Goal: Transaction & Acquisition: Register for event/course

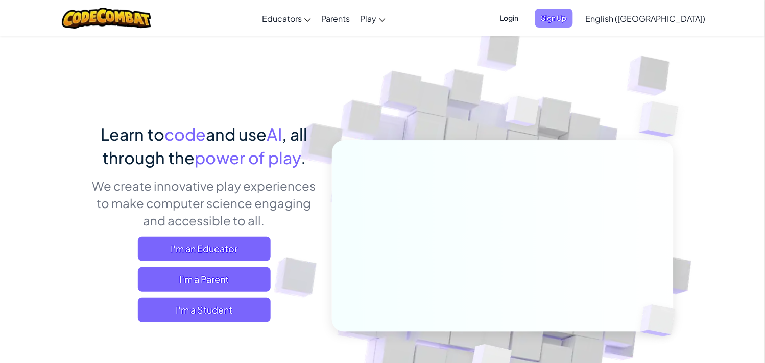
click at [573, 11] on span "Sign Up" at bounding box center [554, 18] width 38 height 19
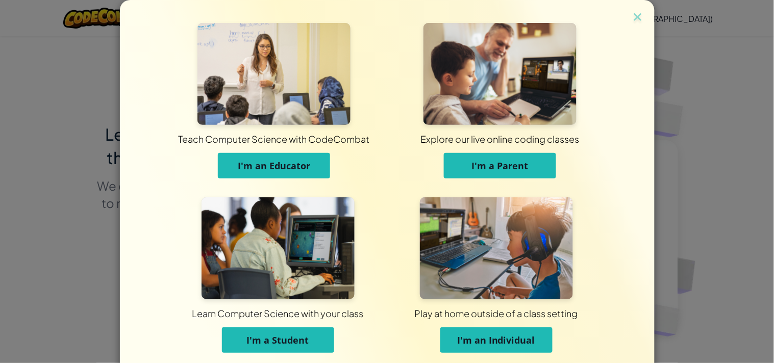
click at [241, 207] on img at bounding box center [278, 249] width 153 height 102
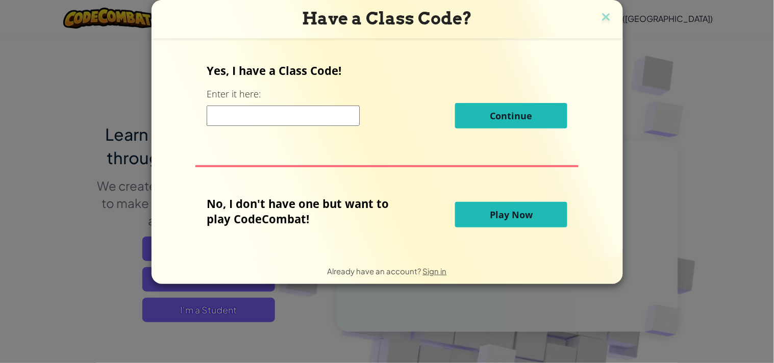
click at [271, 104] on div "Continue" at bounding box center [387, 116] width 361 height 26
click at [273, 118] on input at bounding box center [283, 116] width 153 height 20
type input "TruePointOnly"
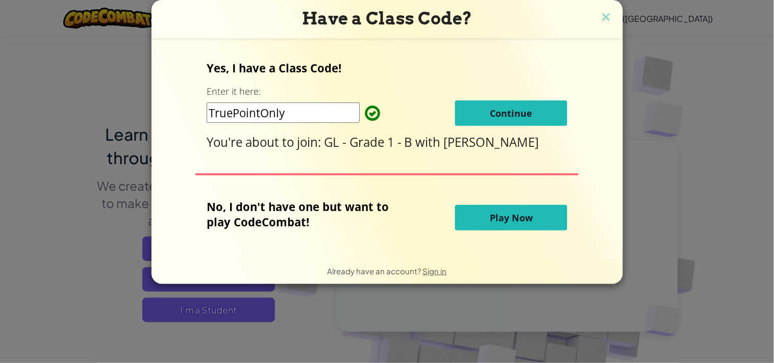
click at [504, 110] on span "Continue" at bounding box center [512, 113] width 42 height 12
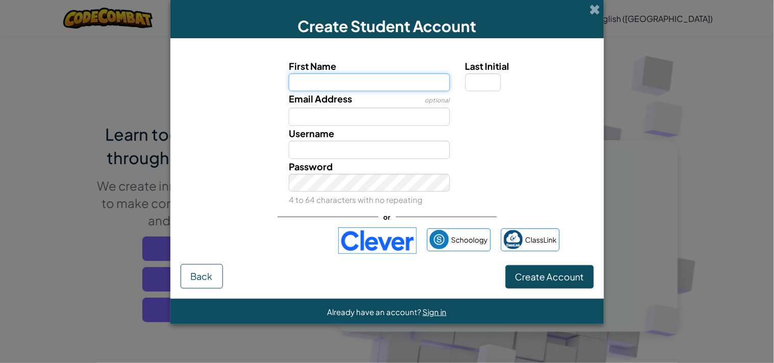
paste input "GLOMARY"
type input "GLOMAR"
click at [484, 77] on input "Last Initial" at bounding box center [484, 83] width 36 height 18
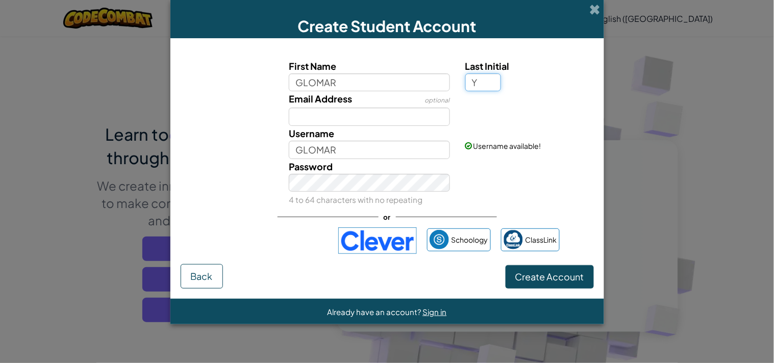
type input "Y"
type input "GLOMARY"
click at [506, 265] on button "Create Account" at bounding box center [550, 276] width 88 height 23
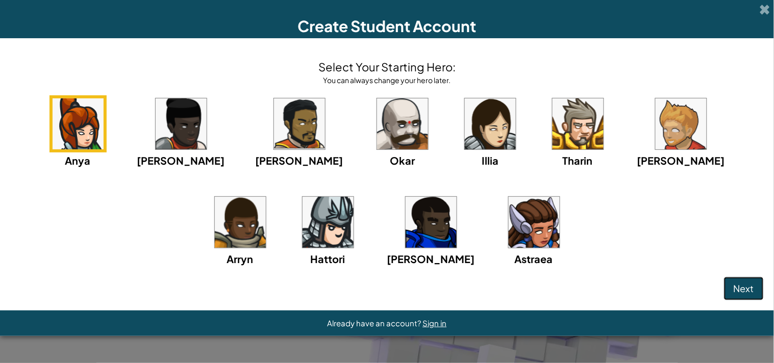
click button "Next" at bounding box center [744, 288] width 40 height 23
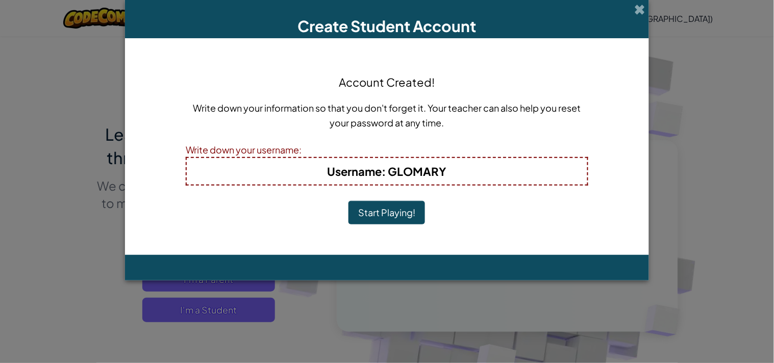
click at [349, 201] on button "Start Playing!" at bounding box center [387, 212] width 77 height 23
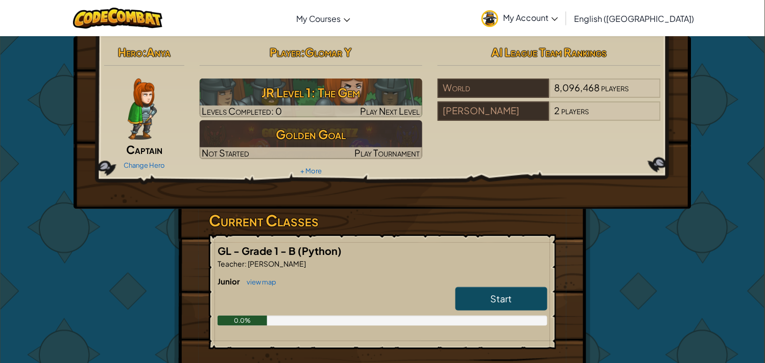
click at [558, 13] on span "My Account" at bounding box center [530, 17] width 55 height 11
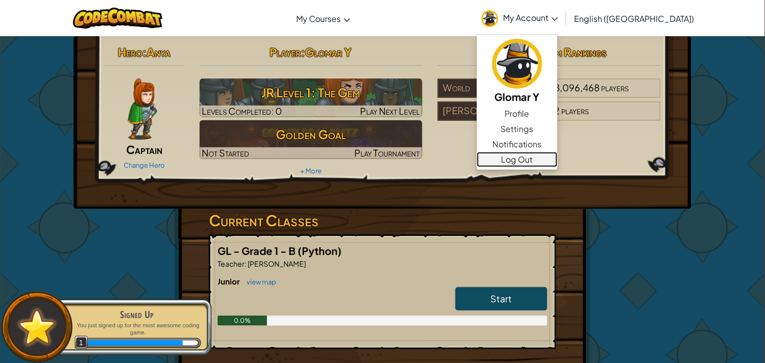
click at [554, 160] on link "Log Out" at bounding box center [517, 159] width 81 height 15
